Goal: Information Seeking & Learning: Learn about a topic

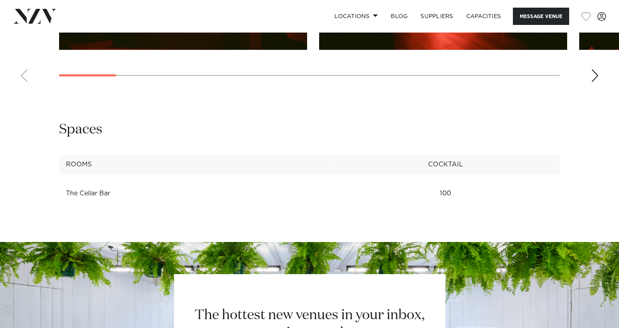
scroll to position [961, 0]
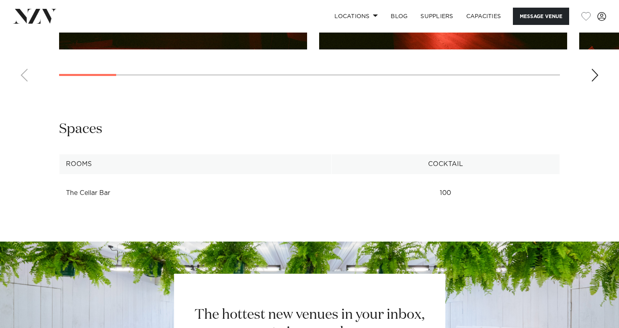
click at [92, 195] on td "The Cellar Bar" at bounding box center [196, 193] width 272 height 20
click at [450, 195] on td "100" at bounding box center [445, 193] width 228 height 20
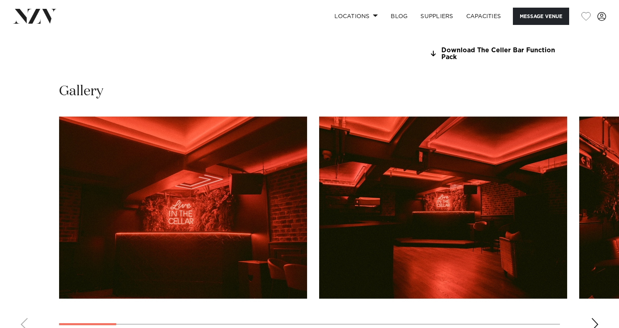
scroll to position [712, 0]
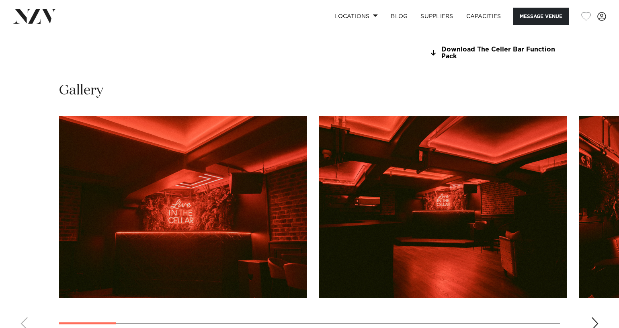
click at [593, 318] on div "Next slide" at bounding box center [595, 323] width 8 height 13
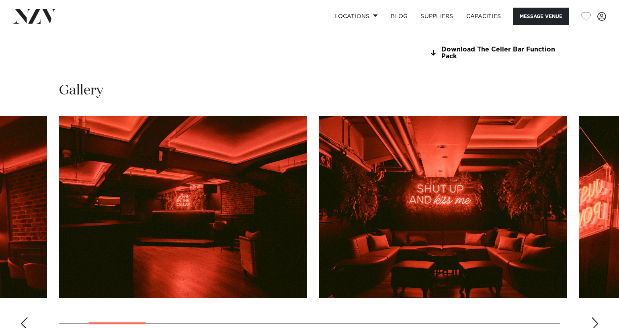
click at [593, 318] on div "Next slide" at bounding box center [595, 323] width 8 height 13
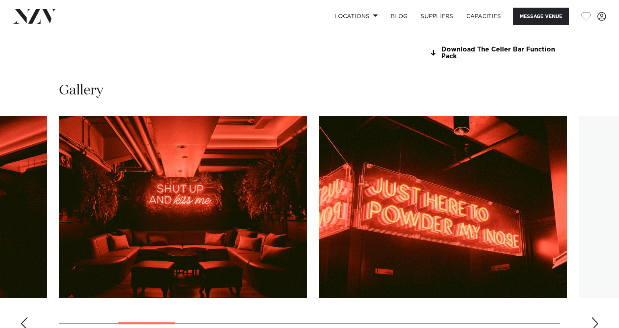
click at [593, 318] on div "Next slide" at bounding box center [595, 323] width 8 height 13
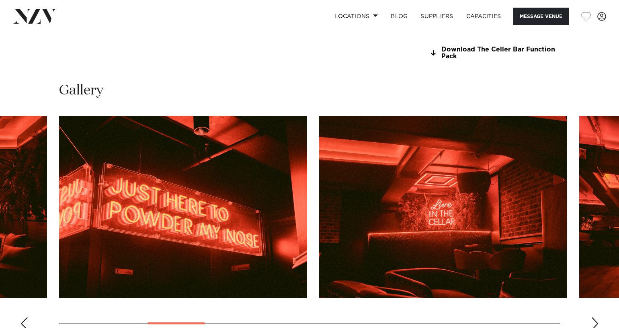
click at [593, 318] on div "Next slide" at bounding box center [595, 323] width 8 height 13
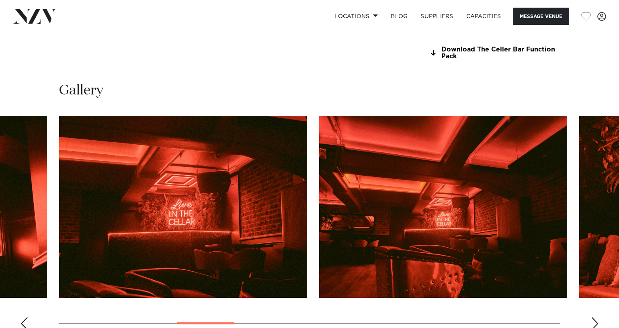
click at [593, 318] on div "Next slide" at bounding box center [595, 323] width 8 height 13
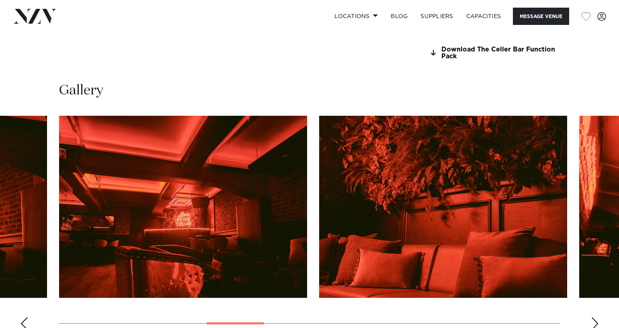
click at [593, 318] on div "Next slide" at bounding box center [595, 323] width 8 height 13
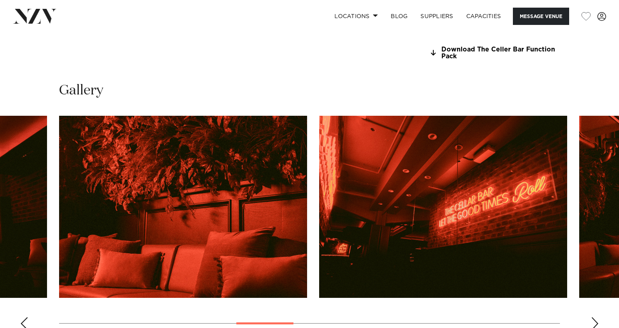
click at [593, 318] on div "Next slide" at bounding box center [595, 323] width 8 height 13
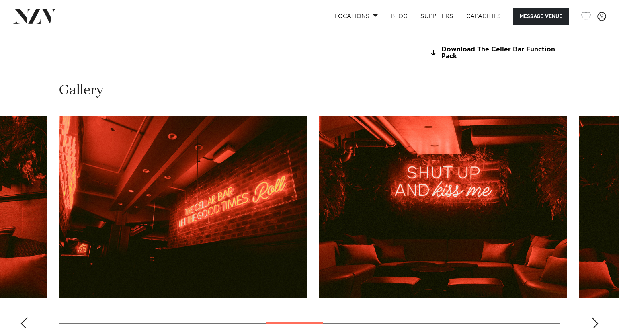
click at [593, 318] on div "Next slide" at bounding box center [595, 323] width 8 height 13
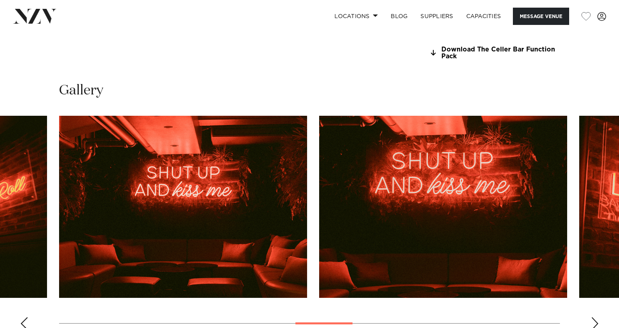
click at [593, 318] on div "Next slide" at bounding box center [595, 323] width 8 height 13
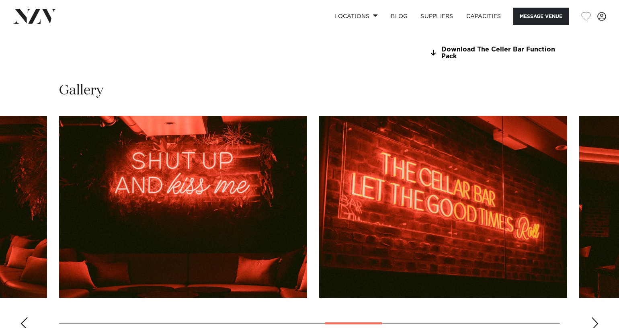
click at [593, 318] on div "Next slide" at bounding box center [595, 323] width 8 height 13
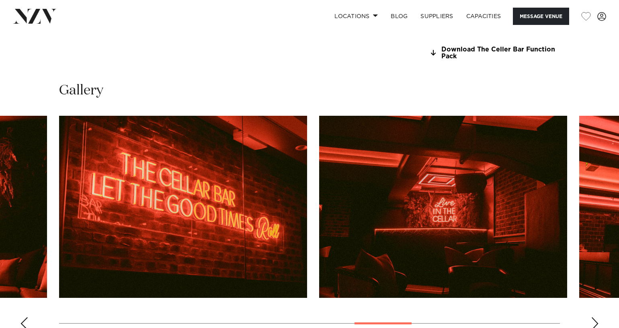
click at [593, 318] on div "Next slide" at bounding box center [595, 323] width 8 height 13
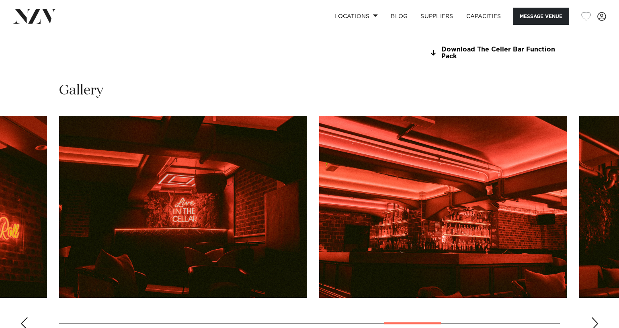
click at [593, 318] on div "Next slide" at bounding box center [595, 323] width 8 height 13
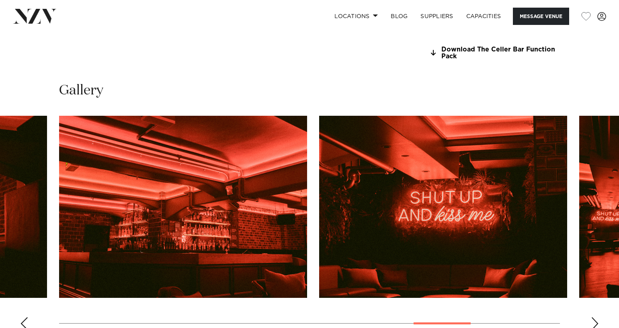
click at [593, 318] on div "Next slide" at bounding box center [595, 323] width 8 height 13
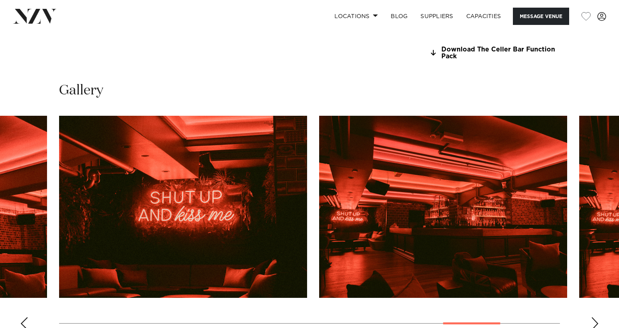
click at [593, 318] on div "Next slide" at bounding box center [595, 323] width 8 height 13
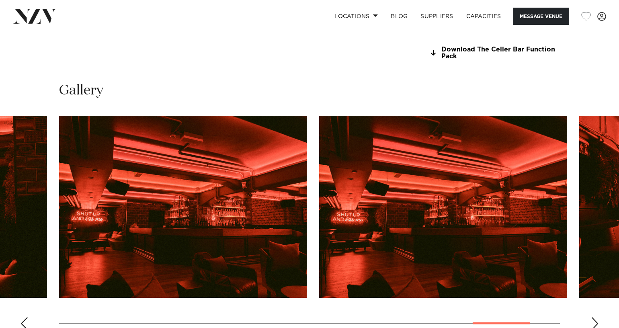
click at [593, 318] on div "Next slide" at bounding box center [595, 323] width 8 height 13
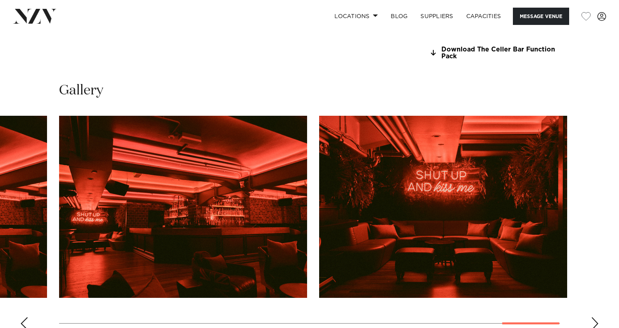
click at [593, 318] on div "Next slide" at bounding box center [595, 323] width 8 height 13
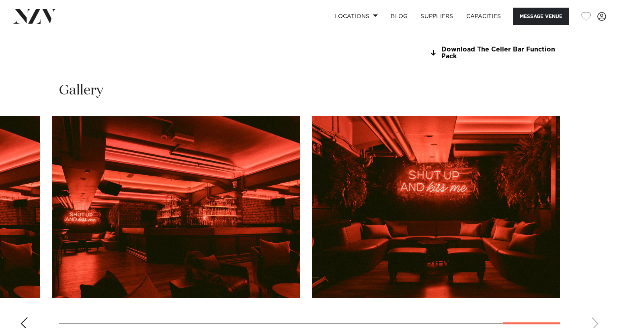
click at [593, 318] on swiper-container at bounding box center [309, 226] width 619 height 221
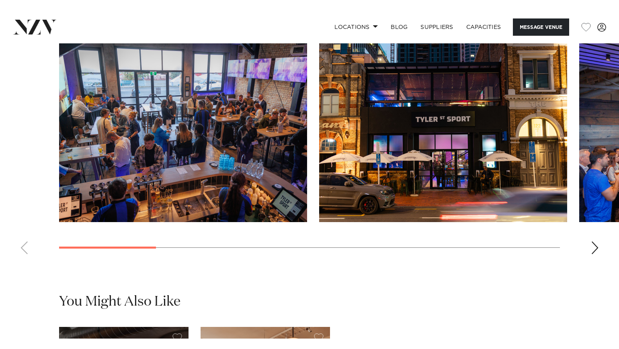
scroll to position [772, 0]
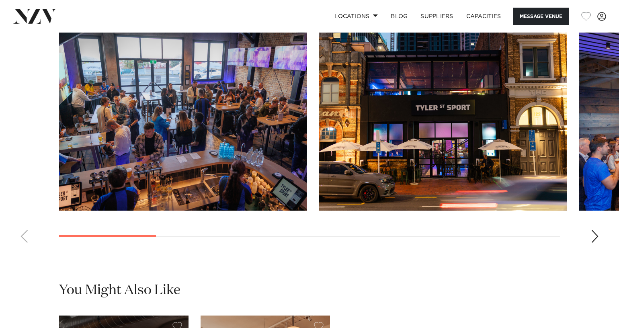
click at [594, 243] on div "Next slide" at bounding box center [595, 236] width 8 height 13
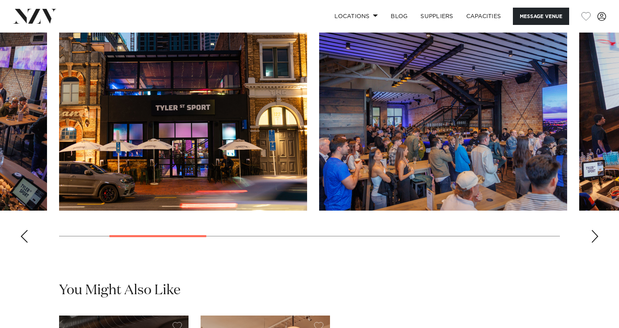
click at [594, 243] on div "Next slide" at bounding box center [595, 236] width 8 height 13
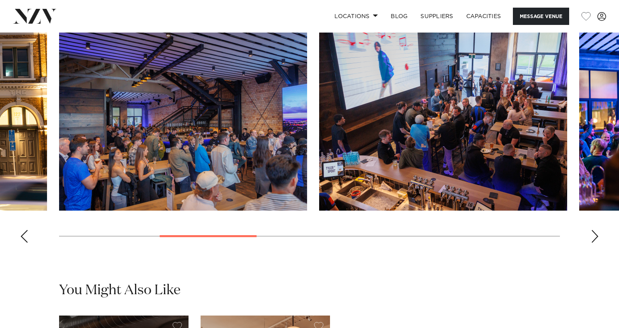
click at [594, 243] on div "Next slide" at bounding box center [595, 236] width 8 height 13
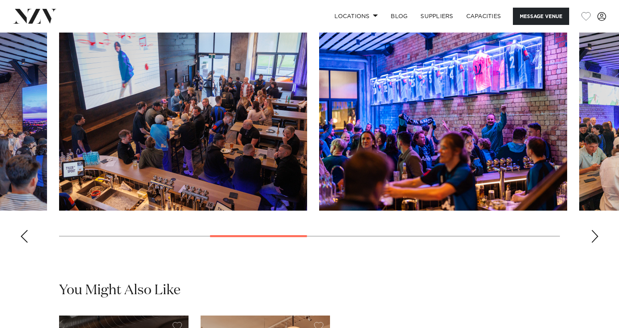
click at [594, 243] on div "Next slide" at bounding box center [595, 236] width 8 height 13
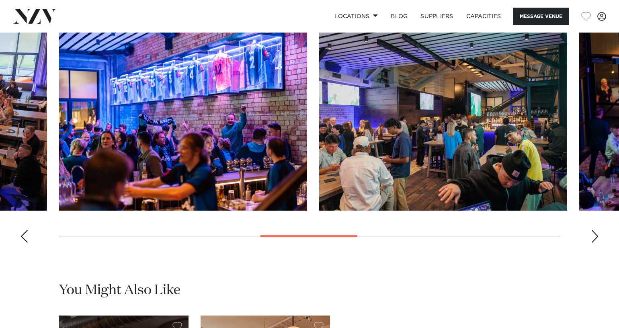
click at [594, 243] on div "Next slide" at bounding box center [595, 236] width 8 height 13
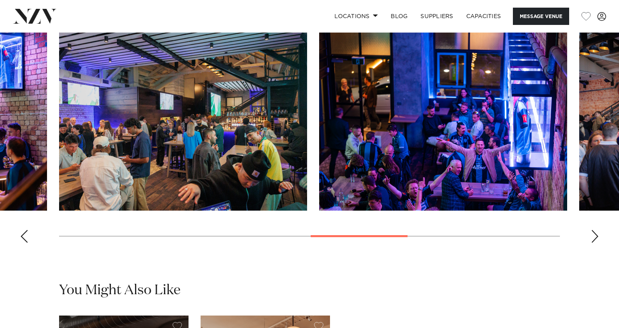
click at [594, 243] on div "Next slide" at bounding box center [595, 236] width 8 height 13
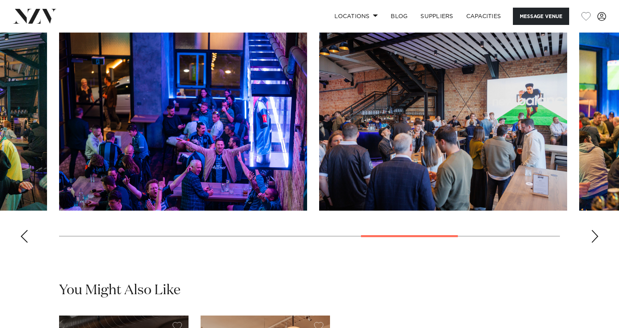
click at [594, 243] on div "Next slide" at bounding box center [595, 236] width 8 height 13
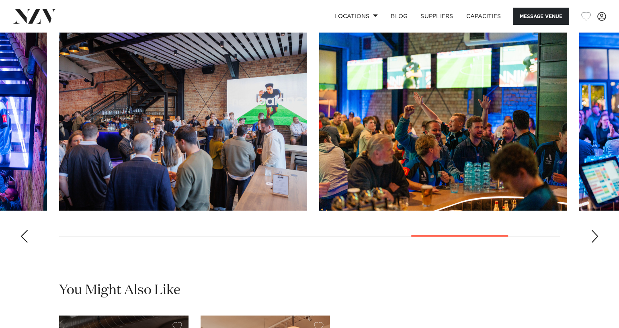
click at [594, 243] on div "Next slide" at bounding box center [595, 236] width 8 height 13
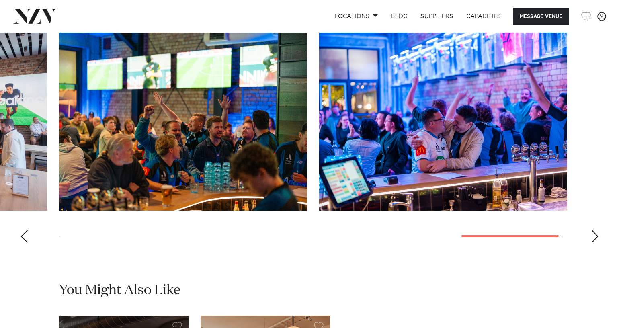
click at [594, 243] on div "Next slide" at bounding box center [595, 236] width 8 height 13
